Goal: Register for event/course

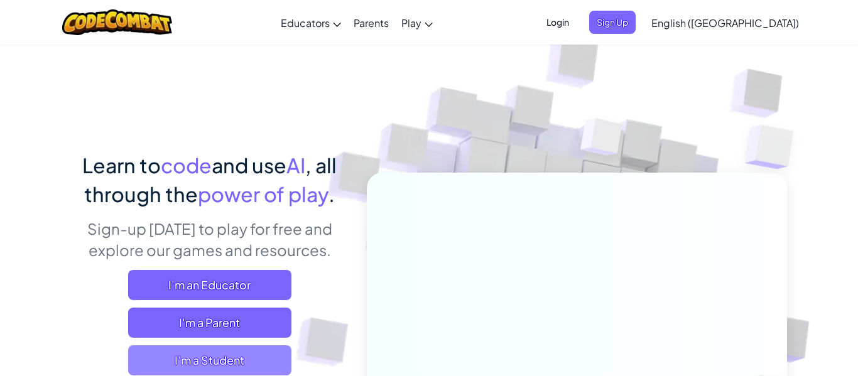
click at [232, 364] on span "I'm a Student" at bounding box center [209, 361] width 163 height 30
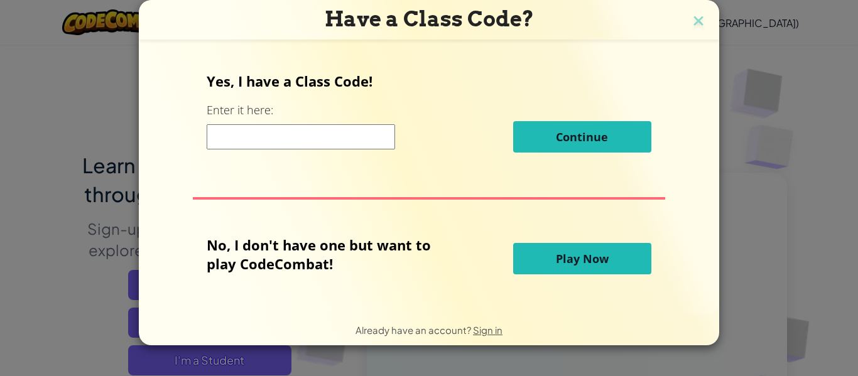
click at [346, 138] on input at bounding box center [301, 136] width 188 height 25
type input "pinlongmoon"
click at [633, 107] on div "Yes, I have a Class Code! Enter it here: pinlongmoon Continue" at bounding box center [429, 117] width 444 height 90
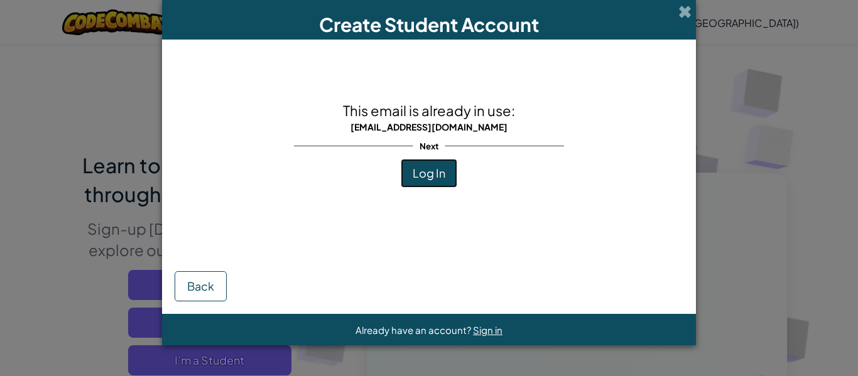
click at [430, 162] on button "Log In" at bounding box center [429, 173] width 57 height 29
